Goal: Information Seeking & Learning: Learn about a topic

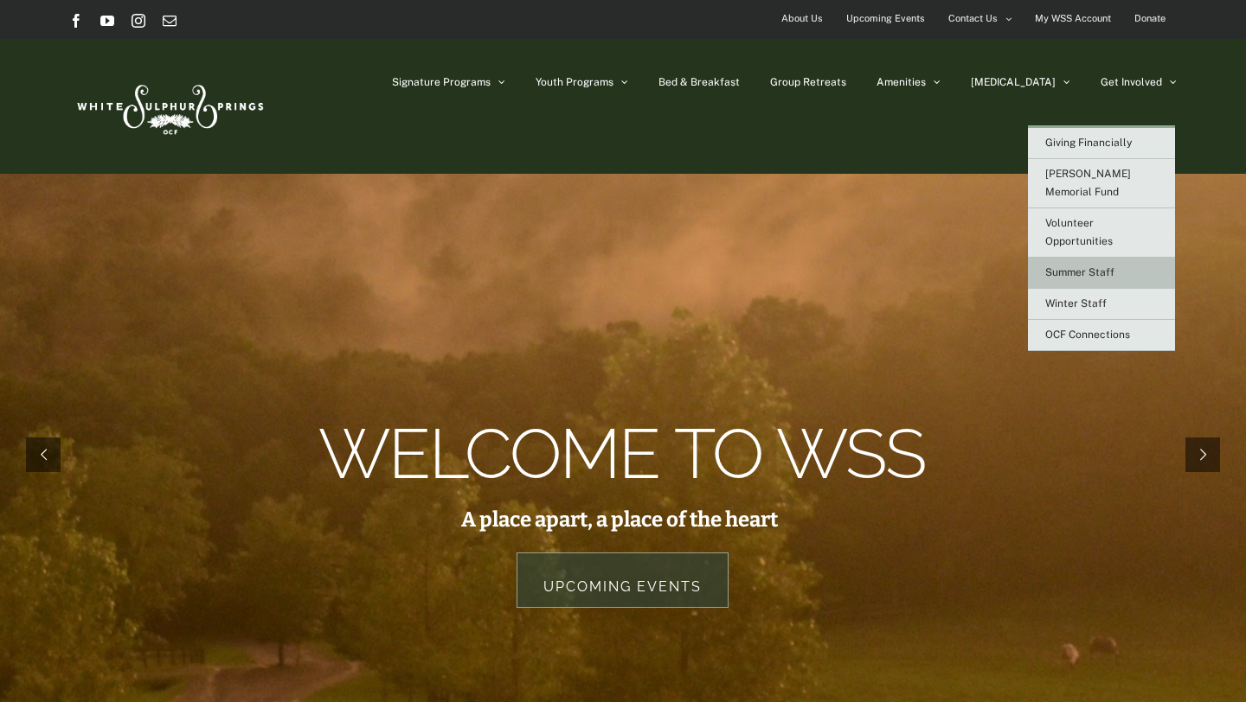
click at [1110, 266] on span "Summer Staff" at bounding box center [1079, 272] width 69 height 12
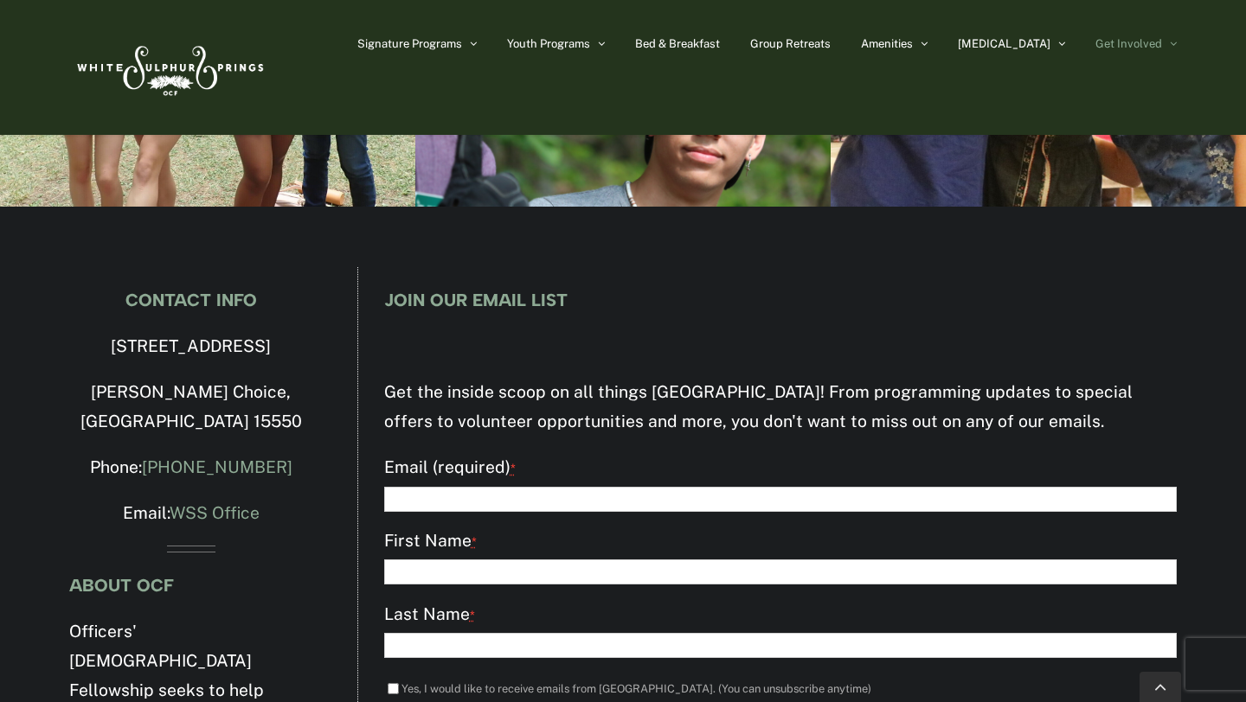
scroll to position [5368, 0]
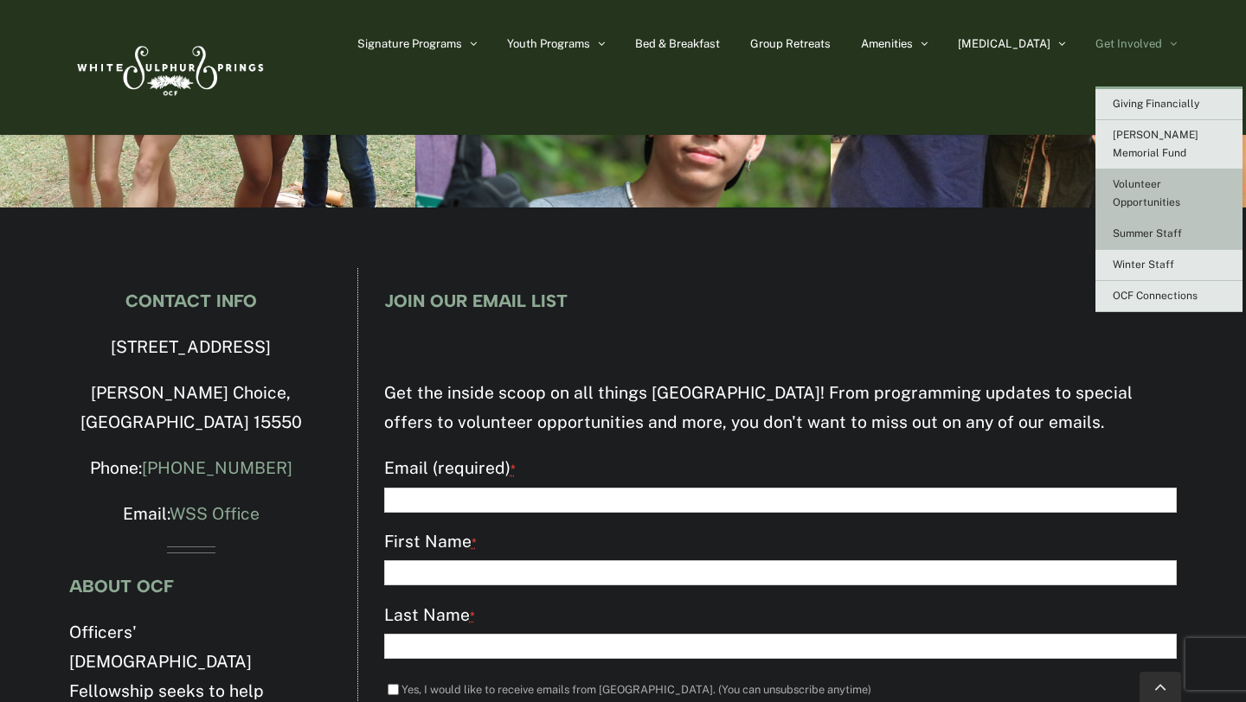
click at [1157, 189] on span "Volunteer Opportunities" at bounding box center [1145, 193] width 67 height 30
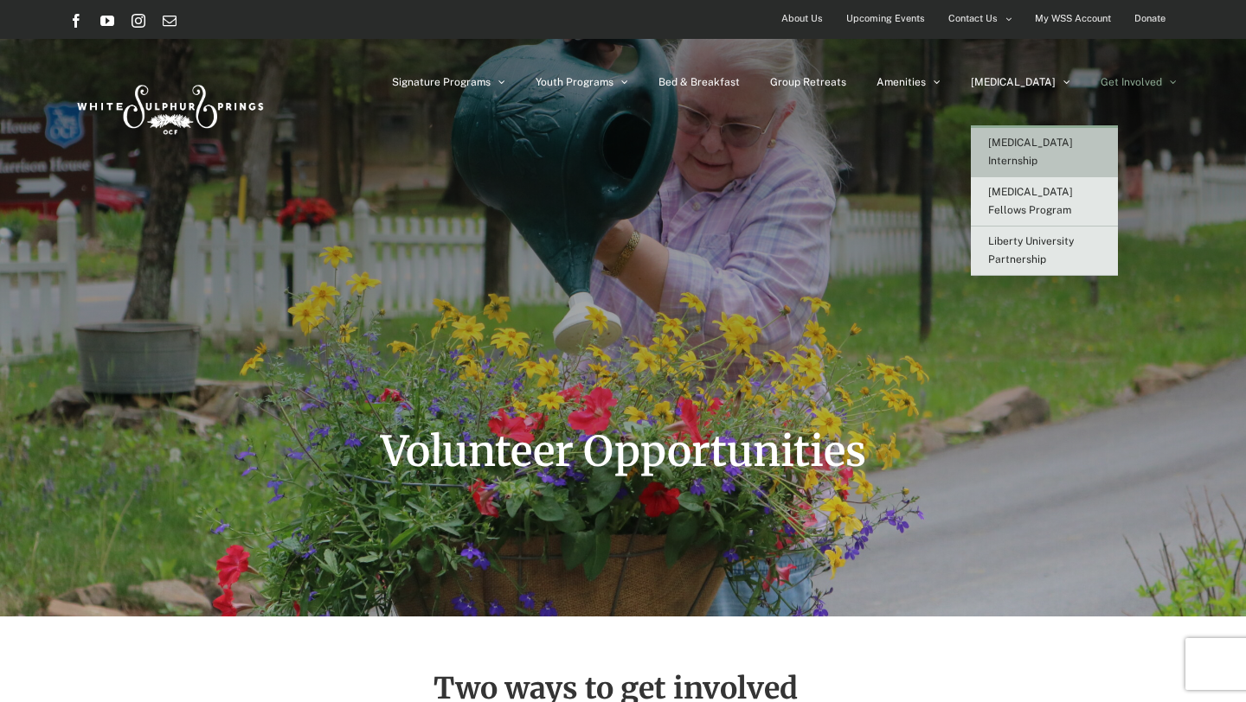
click at [1067, 144] on span "[MEDICAL_DATA] Internship" at bounding box center [1030, 152] width 85 height 30
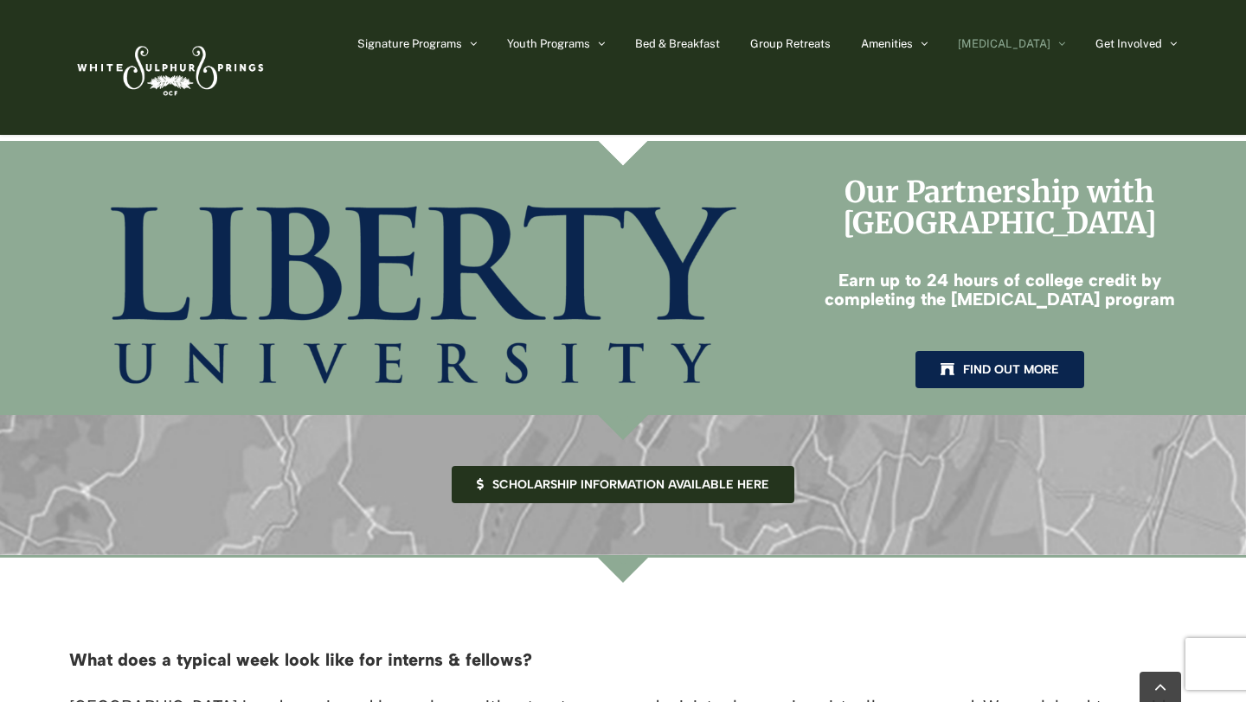
scroll to position [2853, 0]
